Goal: Transaction & Acquisition: Subscribe to service/newsletter

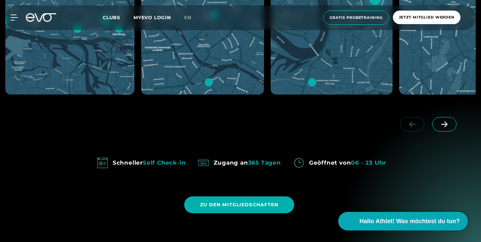
scroll to position [461, 0]
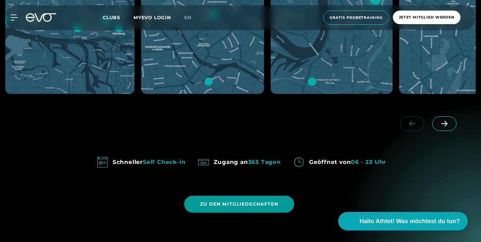
click at [271, 203] on span "ZU DEN MITGLIEDSCHAFTEN" at bounding box center [239, 204] width 78 height 7
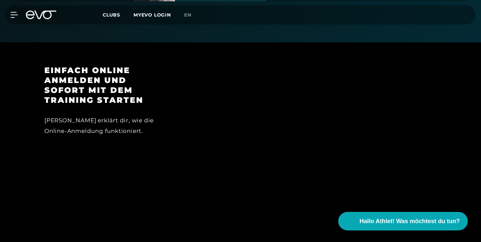
scroll to position [368, 0]
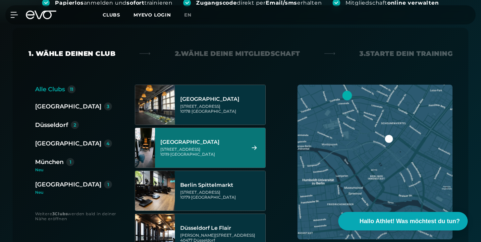
click at [207, 143] on div "[GEOGRAPHIC_DATA]" at bounding box center [201, 142] width 83 height 7
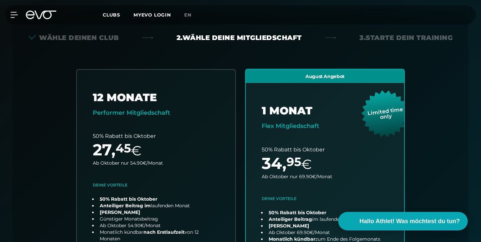
scroll to position [146, 0]
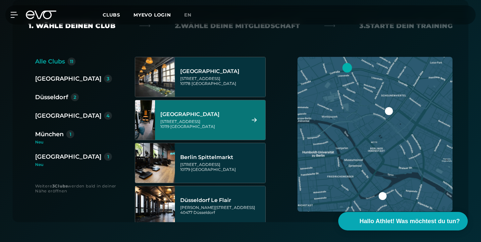
click at [194, 116] on div "[GEOGRAPHIC_DATA]" at bounding box center [201, 114] width 83 height 7
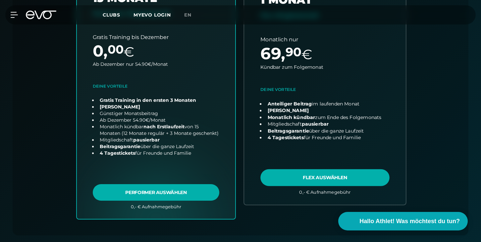
scroll to position [240, 0]
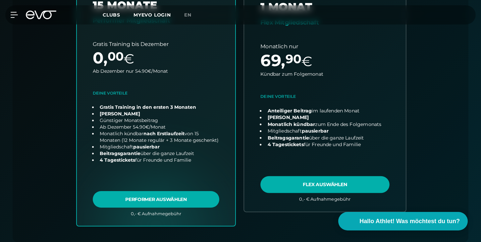
click at [324, 182] on link "choose plan" at bounding box center [325, 94] width 162 height 233
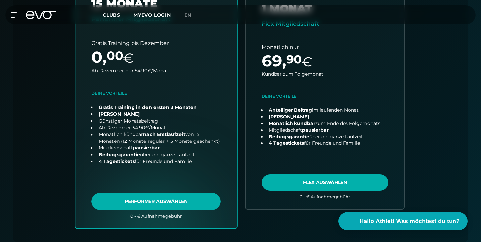
click at [127, 209] on link "choose plan" at bounding box center [156, 94] width 162 height 267
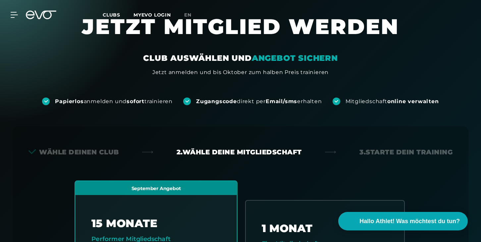
scroll to position [6, 0]
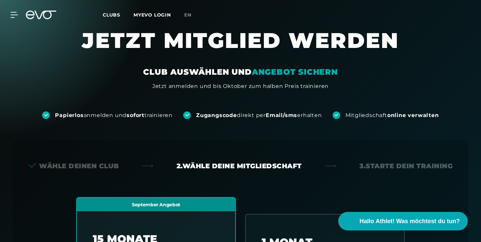
click at [62, 167] on div "Wähle deinen Club" at bounding box center [73, 166] width 90 height 9
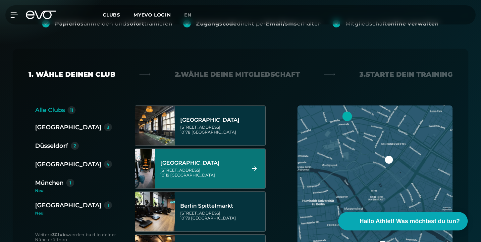
scroll to position [110, 0]
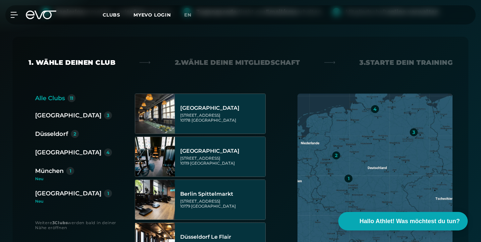
click at [55, 136] on div "Düsseldorf" at bounding box center [51, 133] width 33 height 9
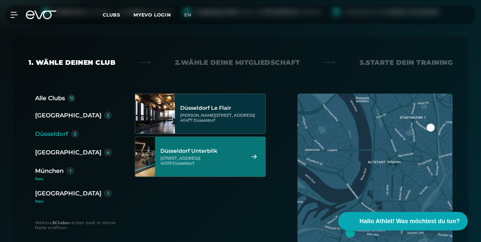
click at [225, 163] on div "Gladbacherstraße 6 40219 Düsseldorf" at bounding box center [201, 161] width 83 height 10
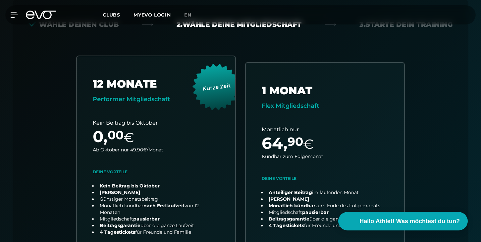
scroll to position [147, 0]
